Goal: Information Seeking & Learning: Learn about a topic

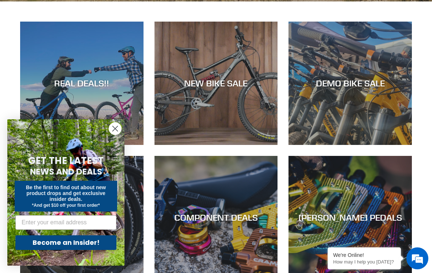
scroll to position [254, 0]
click at [42, 222] on input "Email" at bounding box center [65, 222] width 101 height 15
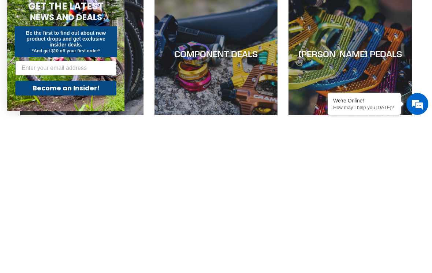
type input "1x1pilot@gmail.com"
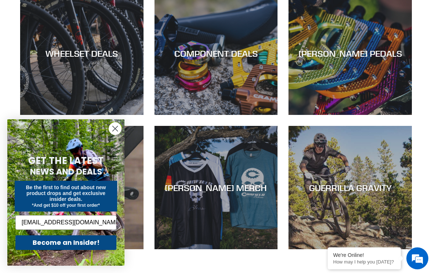
click at [60, 243] on button "Become an Insider!" at bounding box center [65, 243] width 101 height 15
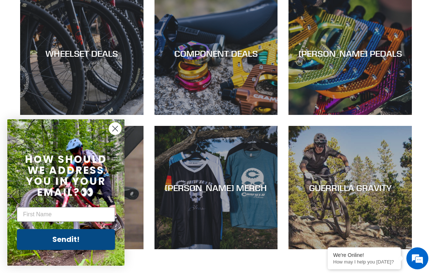
click at [37, 215] on input "First Name" at bounding box center [66, 214] width 98 height 15
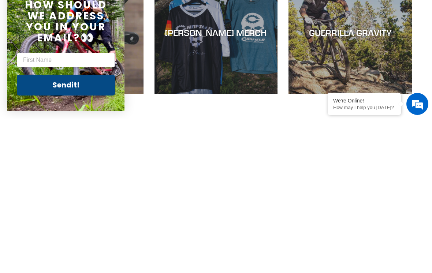
type input "Rich"
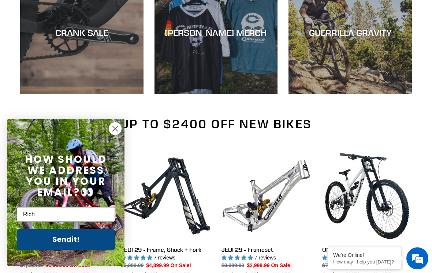
click at [63, 240] on button "Sendit!" at bounding box center [66, 239] width 98 height 21
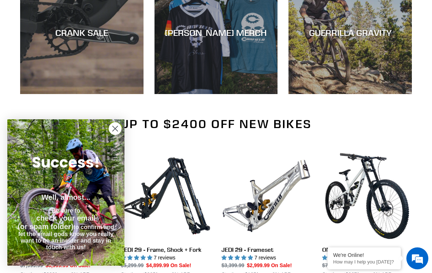
click at [117, 134] on circle "Close dialog" at bounding box center [115, 129] width 12 height 12
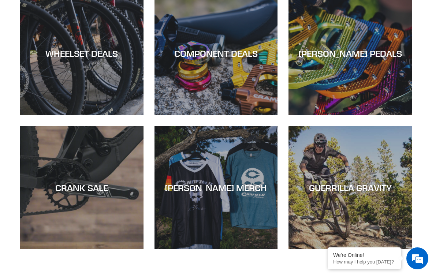
scroll to position [413, 0]
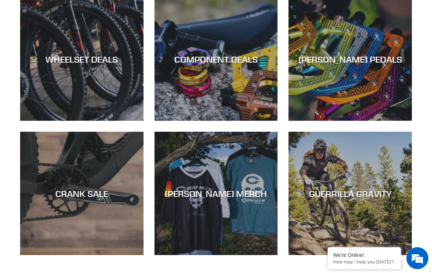
click at [202, 192] on div "CANFIELD MERCH" at bounding box center [216, 194] width 123 height 11
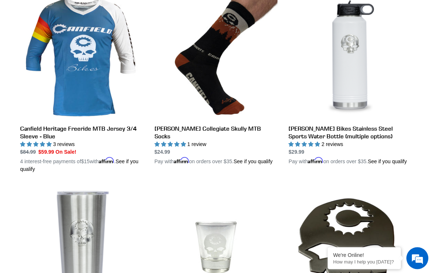
scroll to position [389, 0]
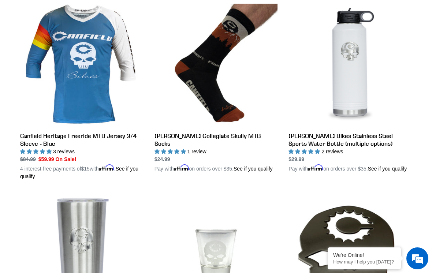
click at [367, 67] on link "Canfield Bikes Stainless Steel Sports Water Bottle (multiple options)" at bounding box center [350, 88] width 123 height 169
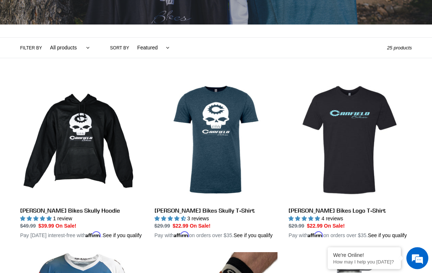
scroll to position [147, 0]
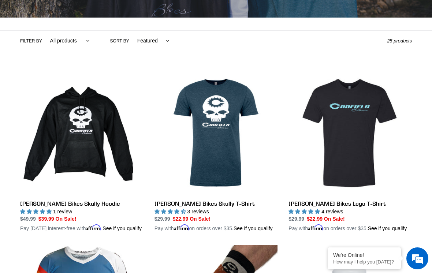
click at [358, 112] on link "Canfield Bikes Logo T-Shirt" at bounding box center [350, 151] width 123 height 161
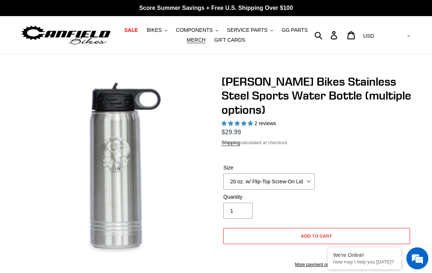
select select "highest-rating"
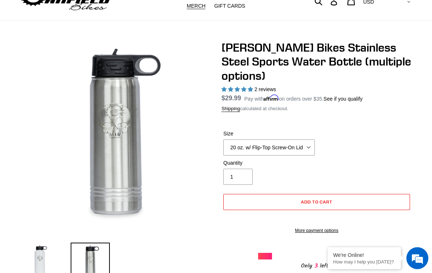
scroll to position [34, 0]
click at [307, 144] on select "20 oz. w/ Flip-Top Screw-On Lid - Raw 40 oz. w/ Flip-Top Screw-On Lid - White" at bounding box center [269, 148] width 92 height 16
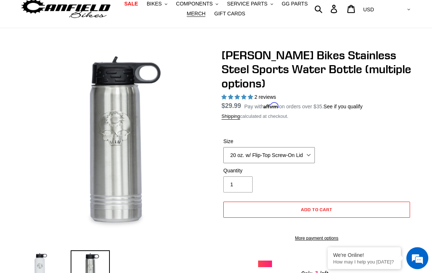
scroll to position [21, 0]
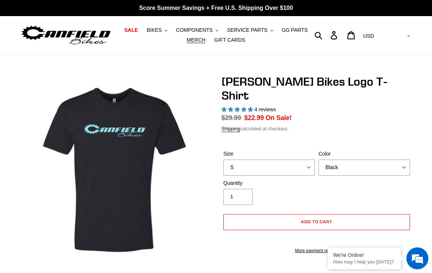
select select "highest-rating"
click at [313, 160] on select "S M L pre-order ETA 9/20/25 XL pre-order ETA 9/20/25 2XL pre-order ETA 9/20/25" at bounding box center [269, 168] width 92 height 16
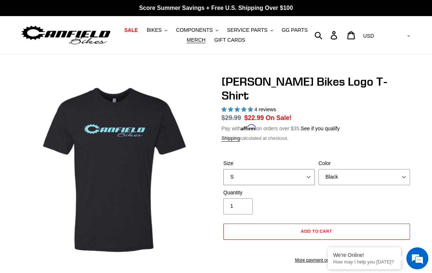
select select "L pre-order ETA 9/20/25"
click at [156, 35] on button "BIKES .cls-1{fill:#231f20}" at bounding box center [157, 30] width 28 height 10
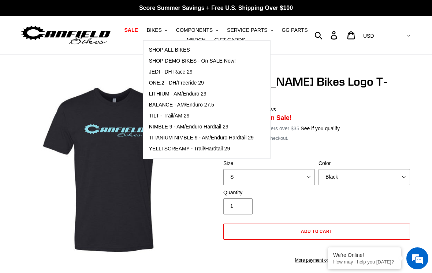
click at [167, 119] on span "TILT - Trail/AM 29" at bounding box center [169, 116] width 41 height 6
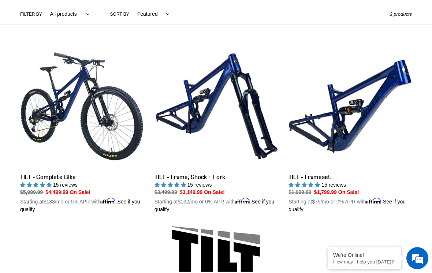
scroll to position [174, 0]
click at [368, 105] on link "TILT - Frameset" at bounding box center [350, 129] width 123 height 169
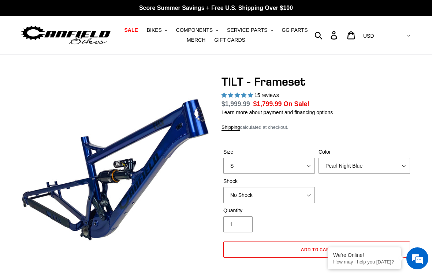
select select "highest-rating"
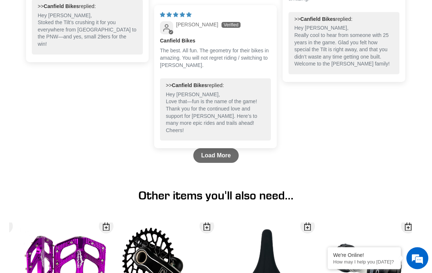
scroll to position [1977, 0]
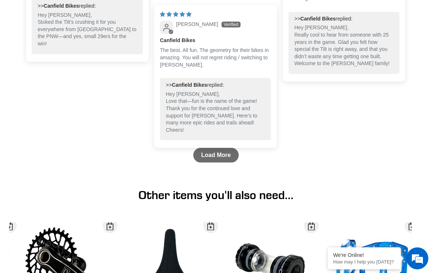
click at [216, 163] on link "Load More" at bounding box center [216, 155] width 46 height 15
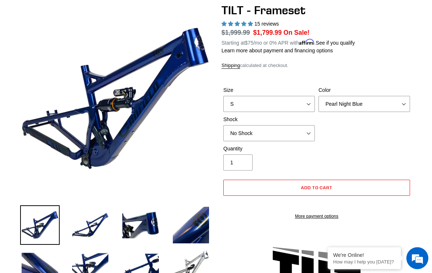
scroll to position [0, 0]
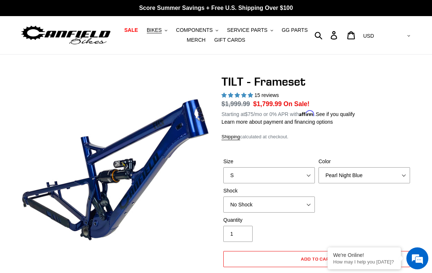
click at [343, 37] on link "Log in" at bounding box center [334, 35] width 17 height 16
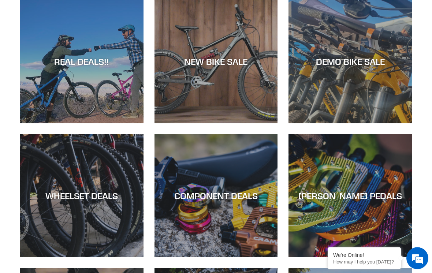
scroll to position [275, 0]
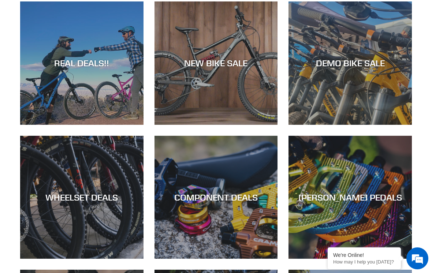
click at [197, 259] on div "COMPONENT DEALS" at bounding box center [216, 259] width 123 height 0
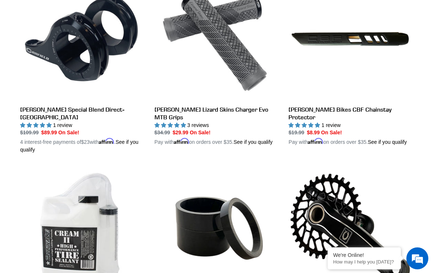
click at [16, 167] on li "TruckerCo Tire Sealant 16 oz TruckerCo Tire Sealant 16 oz No reviews Regular pr…" at bounding box center [76, 250] width 134 height 167
